Goal: Task Accomplishment & Management: Manage account settings

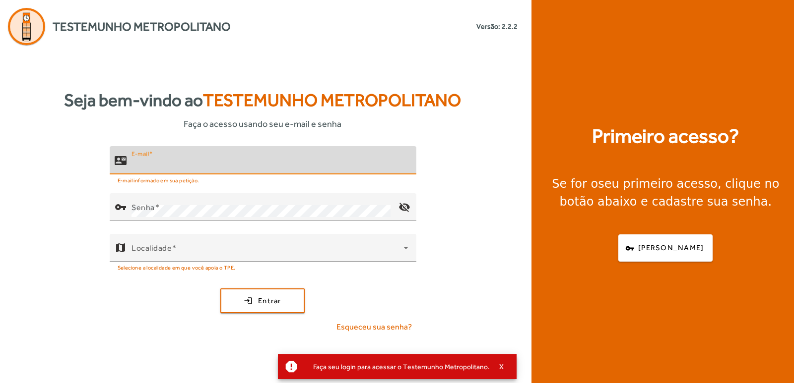
click at [165, 165] on input "E-mail" at bounding box center [269, 165] width 277 height 12
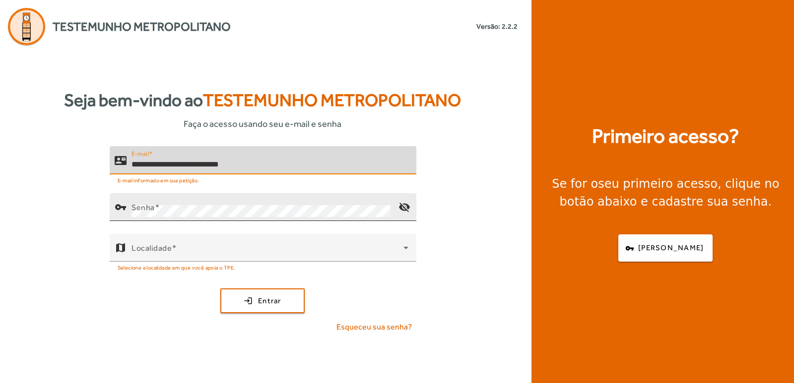
type input "**********"
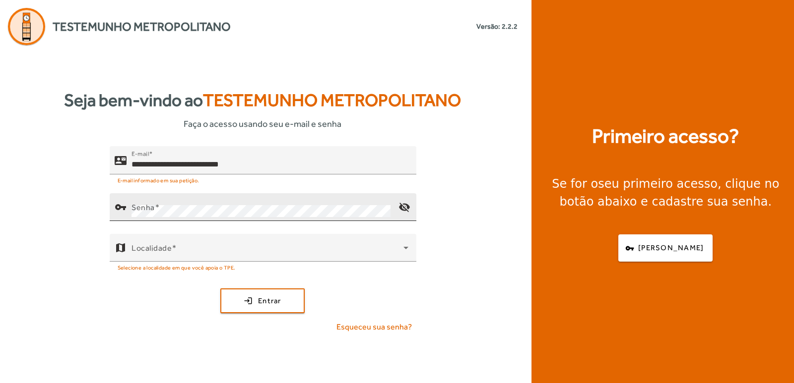
click at [138, 199] on div "Senha" at bounding box center [260, 207] width 259 height 28
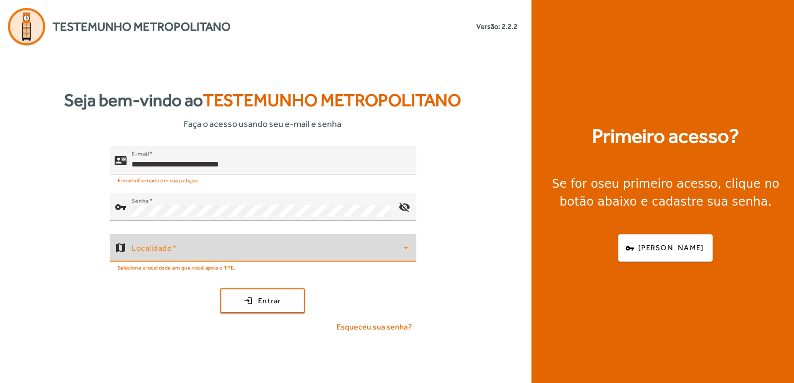
click at [406, 244] on icon at bounding box center [405, 248] width 12 height 12
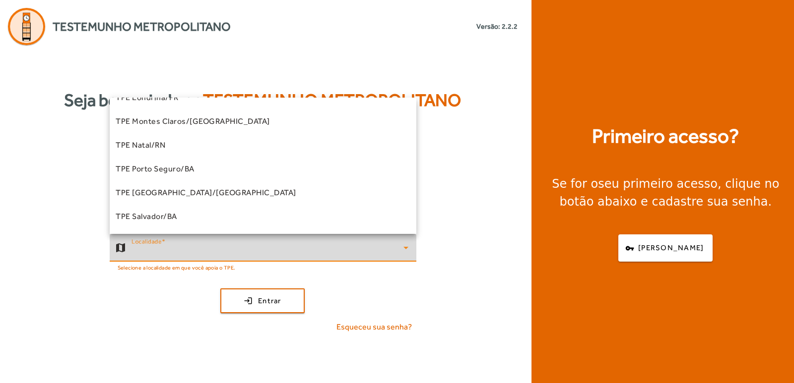
scroll to position [248, 0]
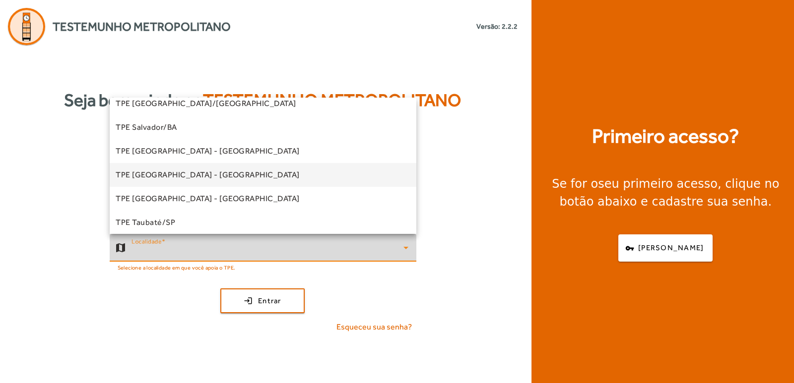
click at [192, 175] on span "TPE [GEOGRAPHIC_DATA] - [GEOGRAPHIC_DATA]" at bounding box center [208, 175] width 184 height 12
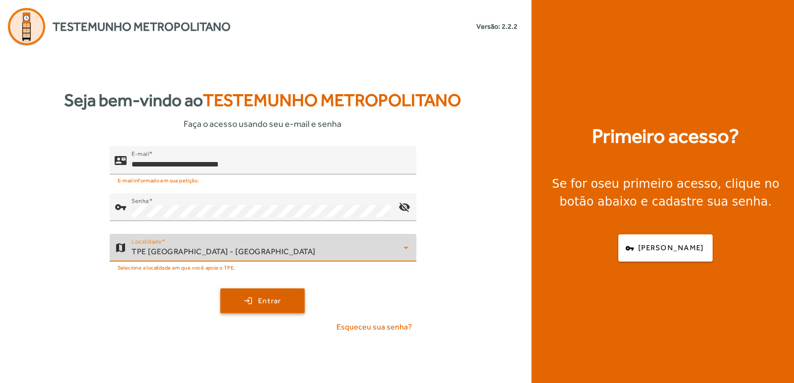
click at [250, 299] on span "submit" at bounding box center [262, 301] width 82 height 24
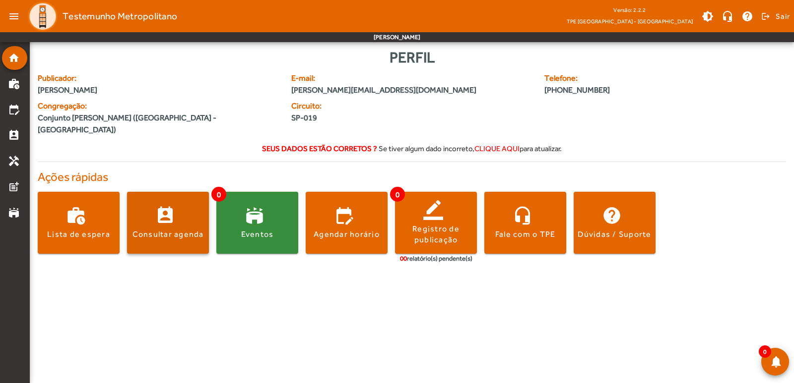
click at [160, 229] on div "Consultar agenda" at bounding box center [167, 234] width 71 height 11
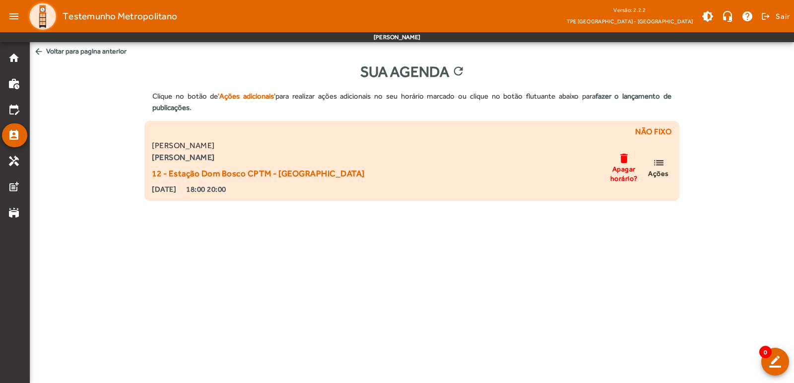
click at [668, 170] on span "Ações" at bounding box center [658, 173] width 21 height 9
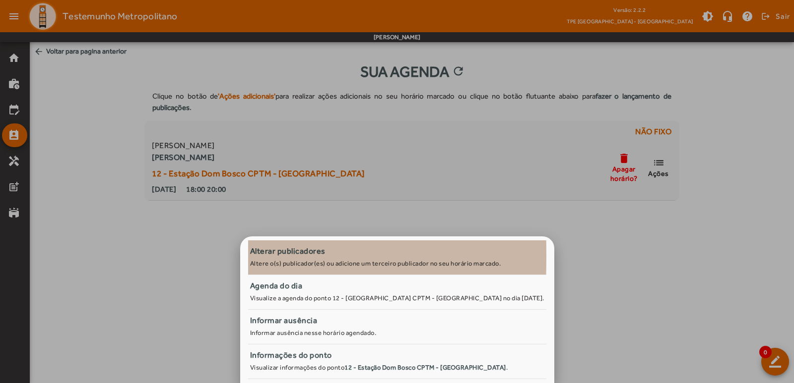
click at [307, 255] on div "Alterar publicadores" at bounding box center [397, 252] width 294 height 12
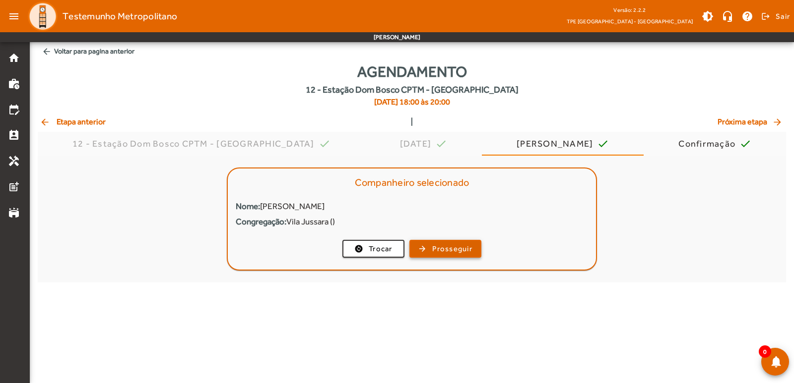
click at [442, 245] on span "Prosseguir" at bounding box center [452, 249] width 40 height 11
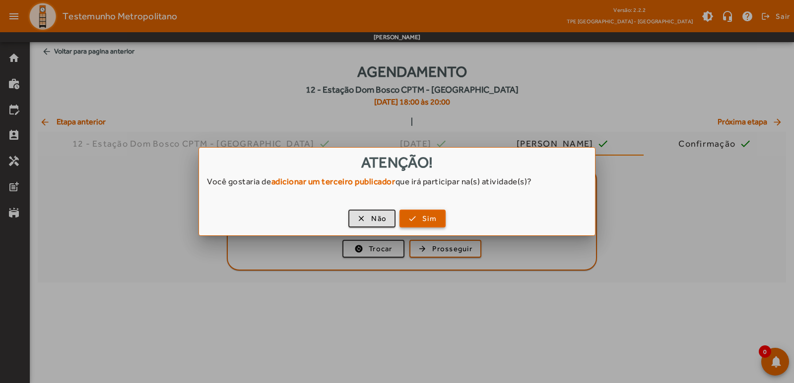
click at [417, 213] on span "button" at bounding box center [422, 219] width 44 height 24
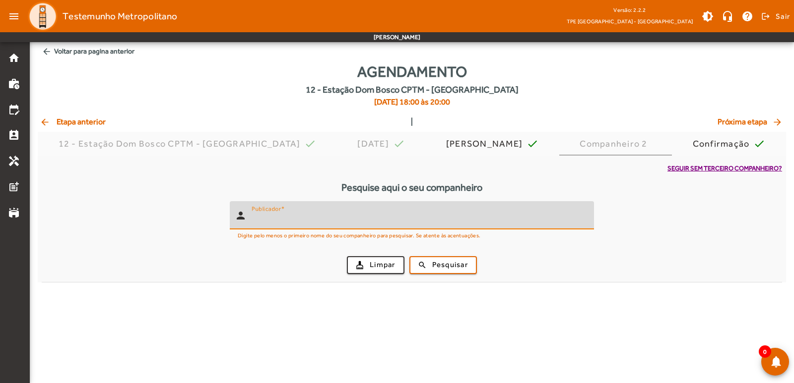
click at [332, 214] on input "Publicador" at bounding box center [419, 220] width 334 height 12
type input "******"
click at [409, 256] on button "search Pesquisar" at bounding box center [442, 265] width 67 height 18
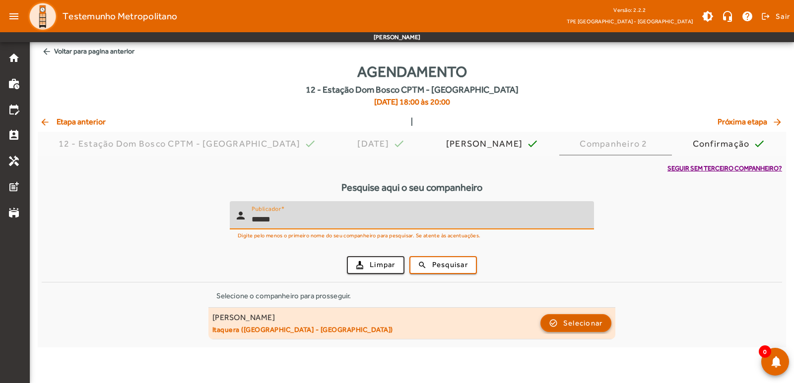
click at [571, 322] on span "Selecionar" at bounding box center [583, 323] width 40 height 12
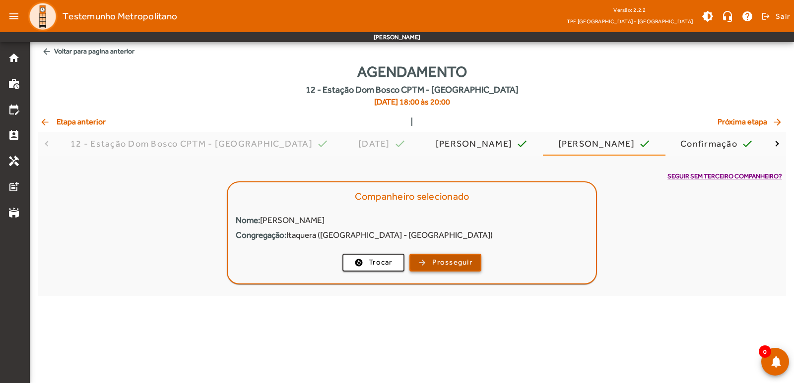
click at [458, 262] on span "Prosseguir" at bounding box center [452, 262] width 40 height 11
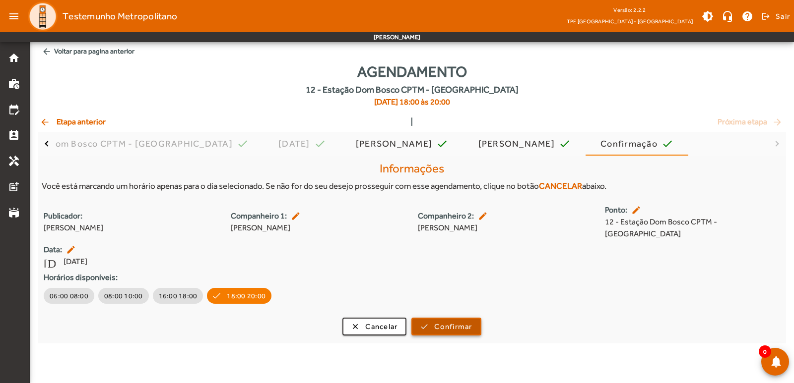
click at [451, 321] on span "Confirmar" at bounding box center [453, 326] width 38 height 11
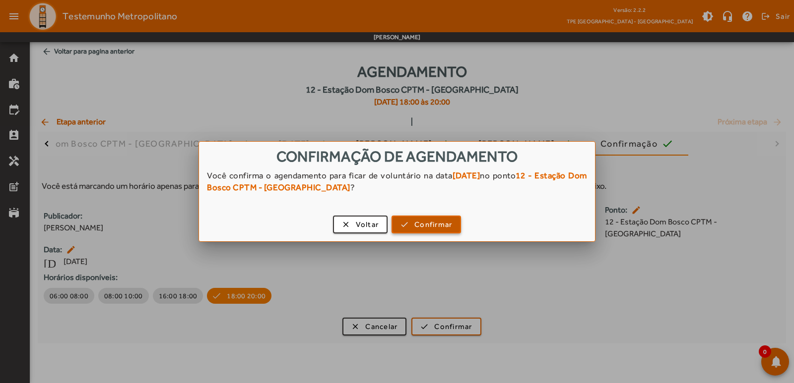
click at [440, 225] on span "Confirmar" at bounding box center [433, 224] width 38 height 11
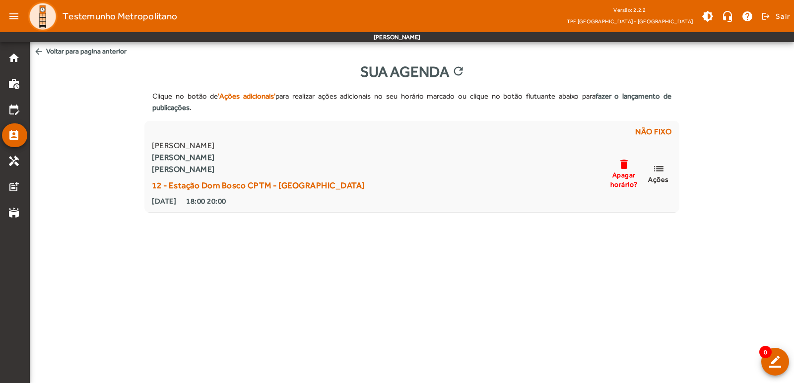
click at [36, 48] on mat-icon "arrow_back" at bounding box center [39, 52] width 10 height 10
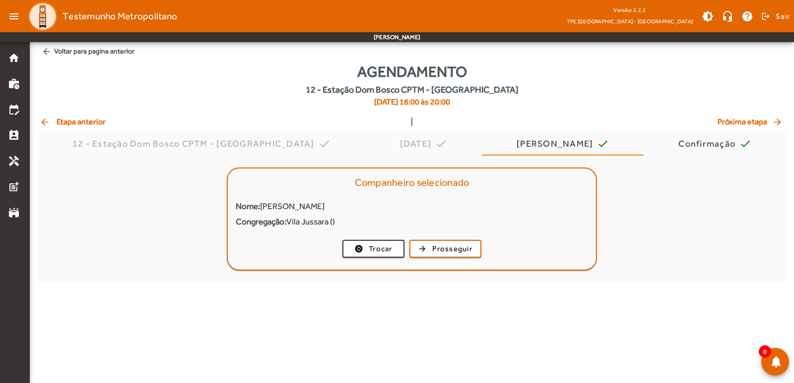
click at [75, 49] on span "arrow_back Voltar para pagina anterior" at bounding box center [412, 51] width 748 height 18
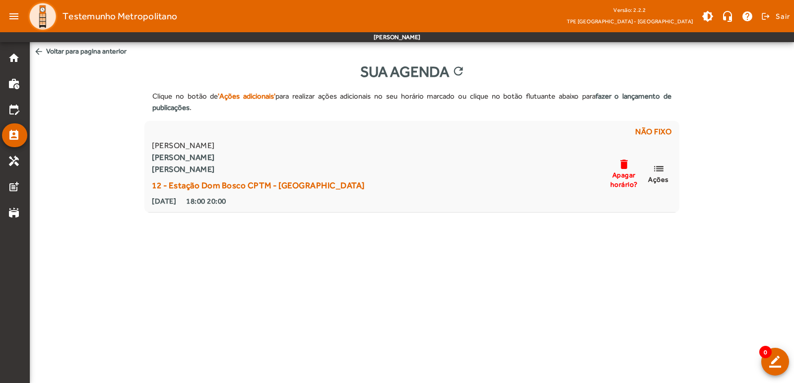
click at [90, 44] on span "arrow_back Voltar para pagina anterior" at bounding box center [412, 51] width 764 height 18
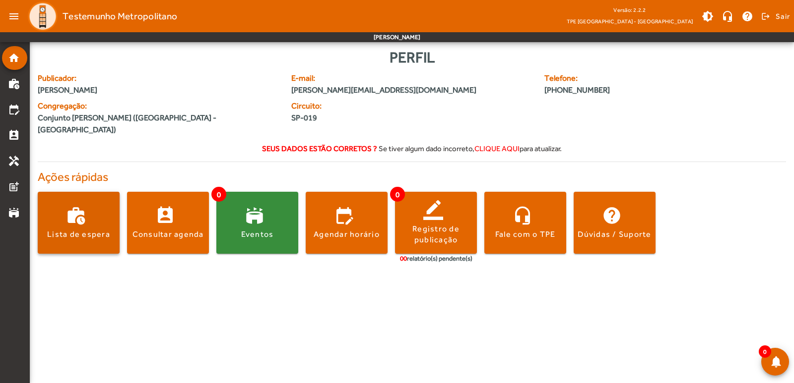
click at [76, 230] on span at bounding box center [79, 223] width 82 height 62
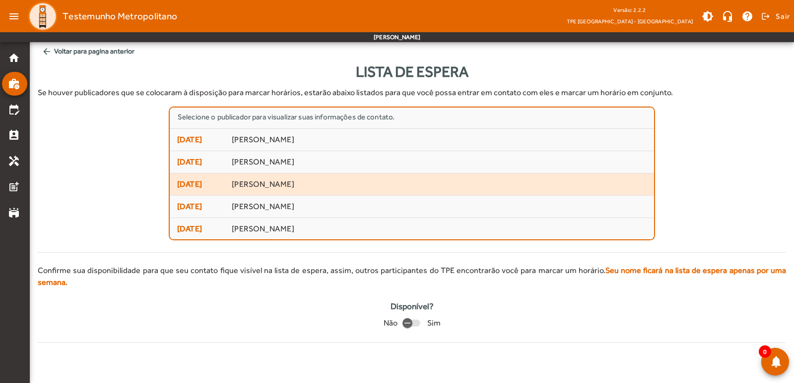
click at [308, 182] on span "[PERSON_NAME]" at bounding box center [439, 185] width 415 height 10
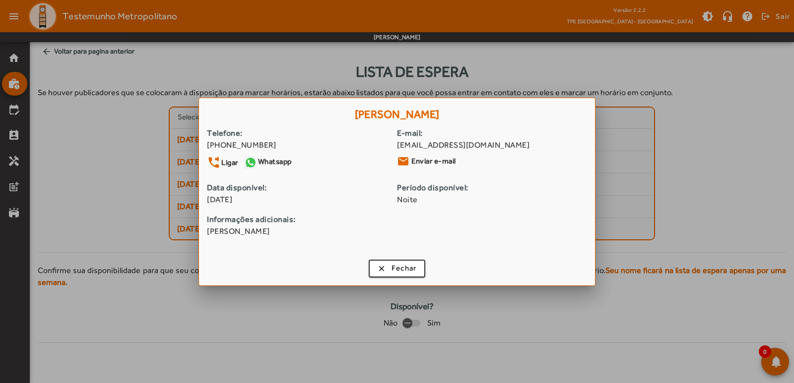
click at [715, 115] on div at bounding box center [397, 191] width 794 height 383
